Goal: Information Seeking & Learning: Learn about a topic

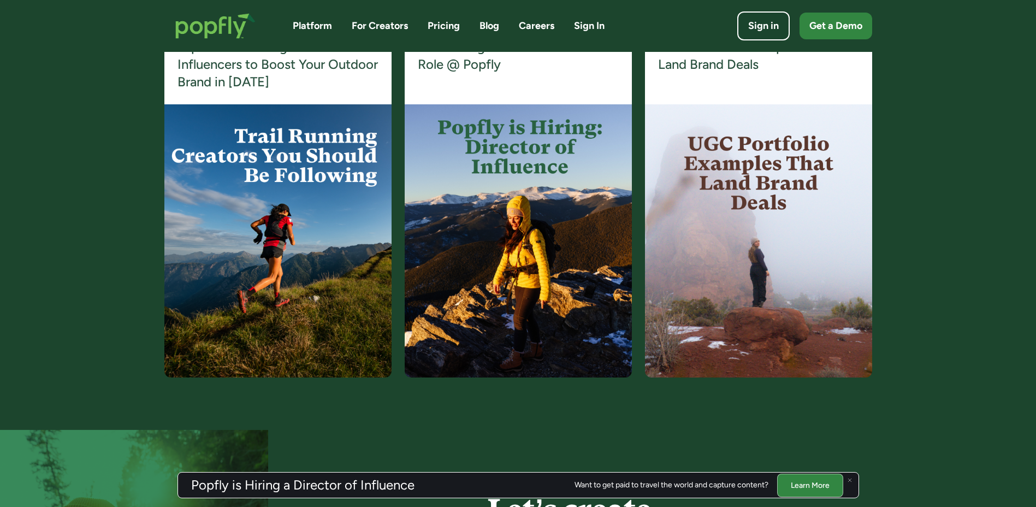
scroll to position [2093, 0]
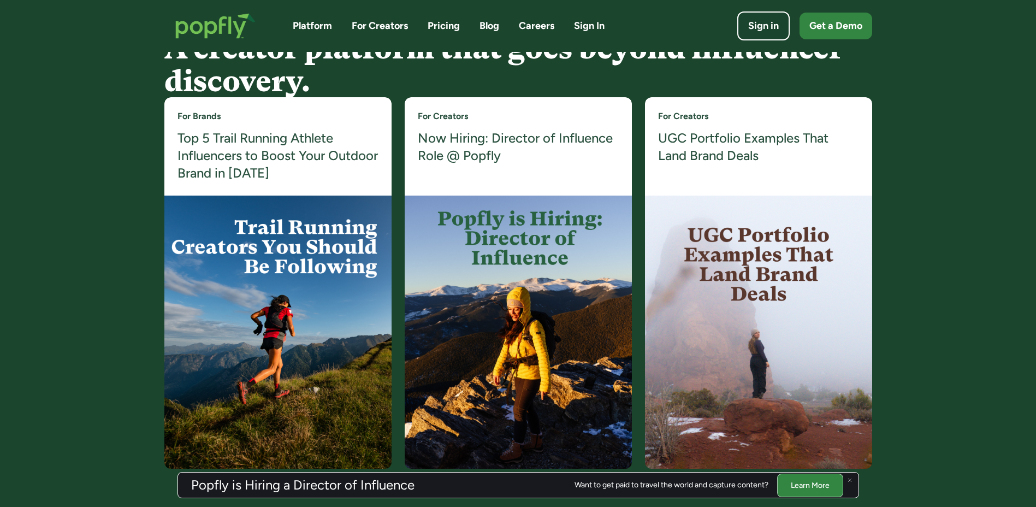
click at [529, 233] on img at bounding box center [518, 332] width 227 height 273
click at [466, 143] on h4 "Now Hiring: Director of Influence Role @ Popfly" at bounding box center [518, 146] width 201 height 35
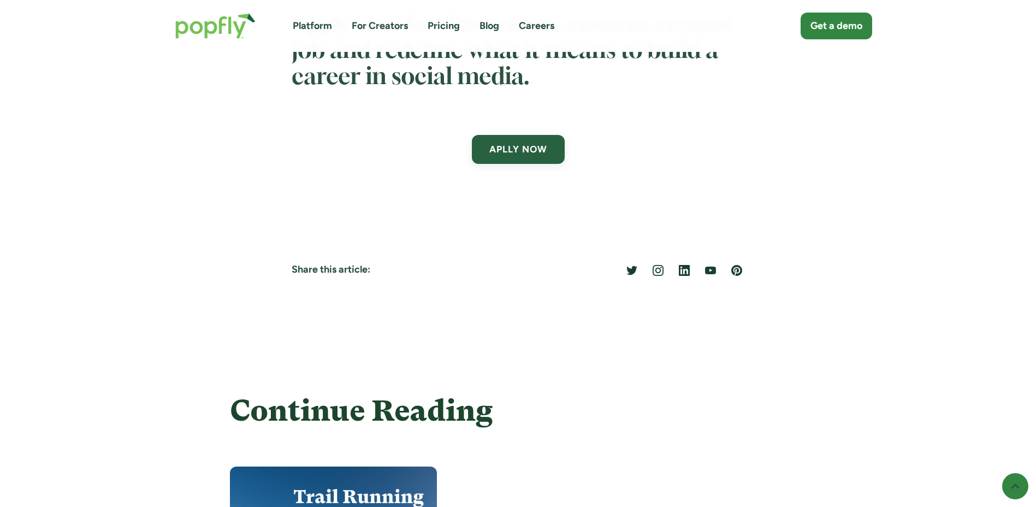
scroll to position [3641, 0]
